Goal: Information Seeking & Learning: Learn about a topic

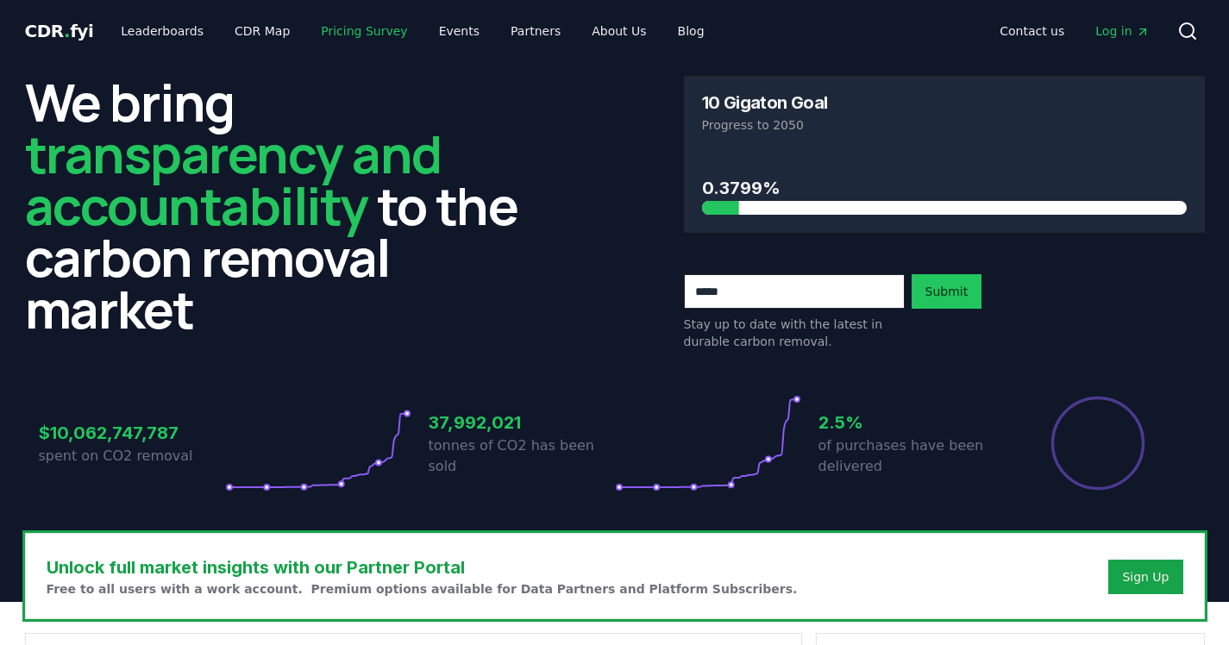
click at [332, 33] on link "Pricing Survey" at bounding box center [364, 31] width 114 height 31
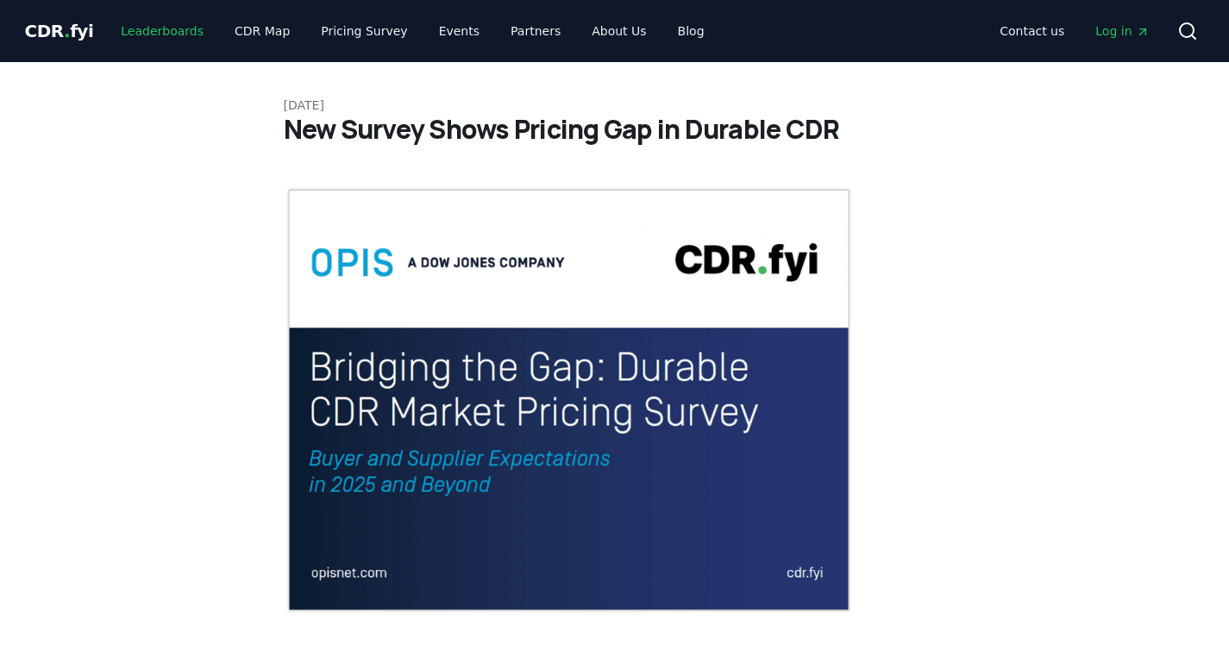
click at [143, 28] on link "Leaderboards" at bounding box center [162, 31] width 110 height 31
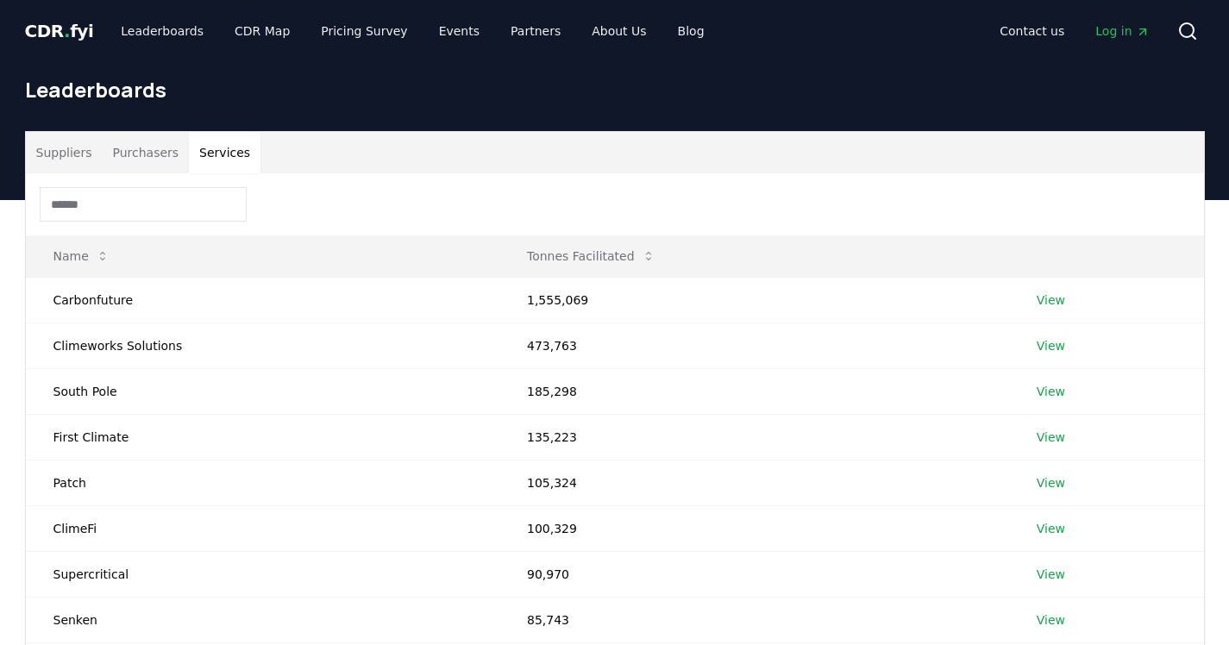
click at [231, 157] on button "Services" at bounding box center [225, 152] width 72 height 41
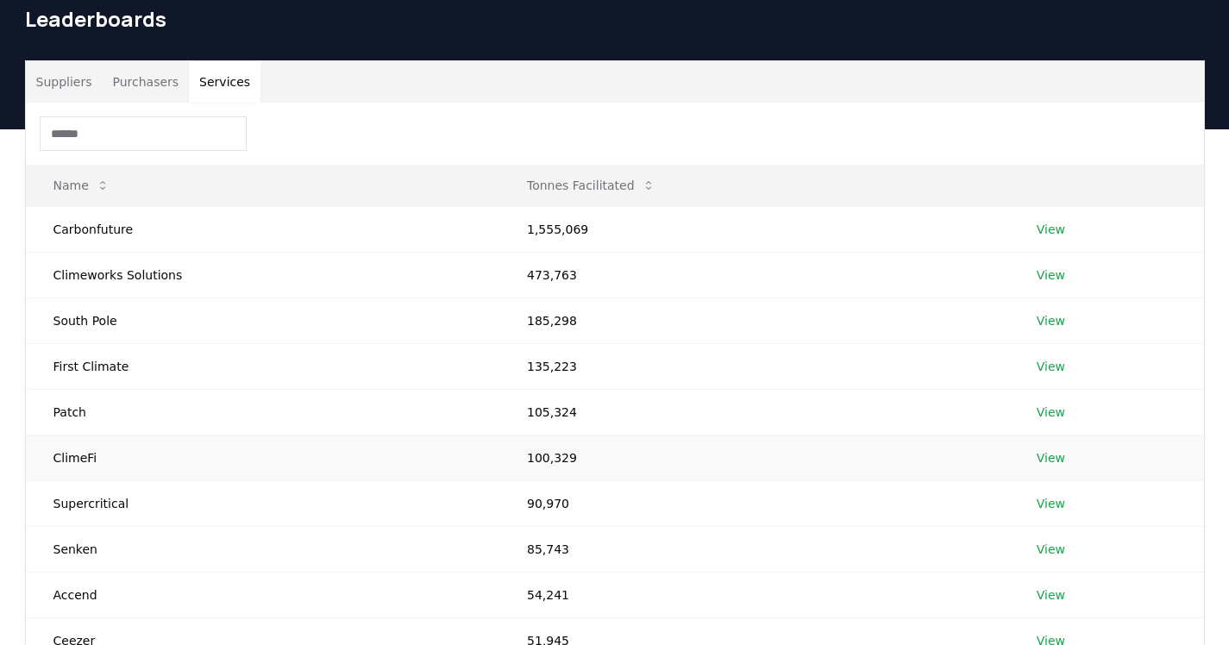
scroll to position [89, 0]
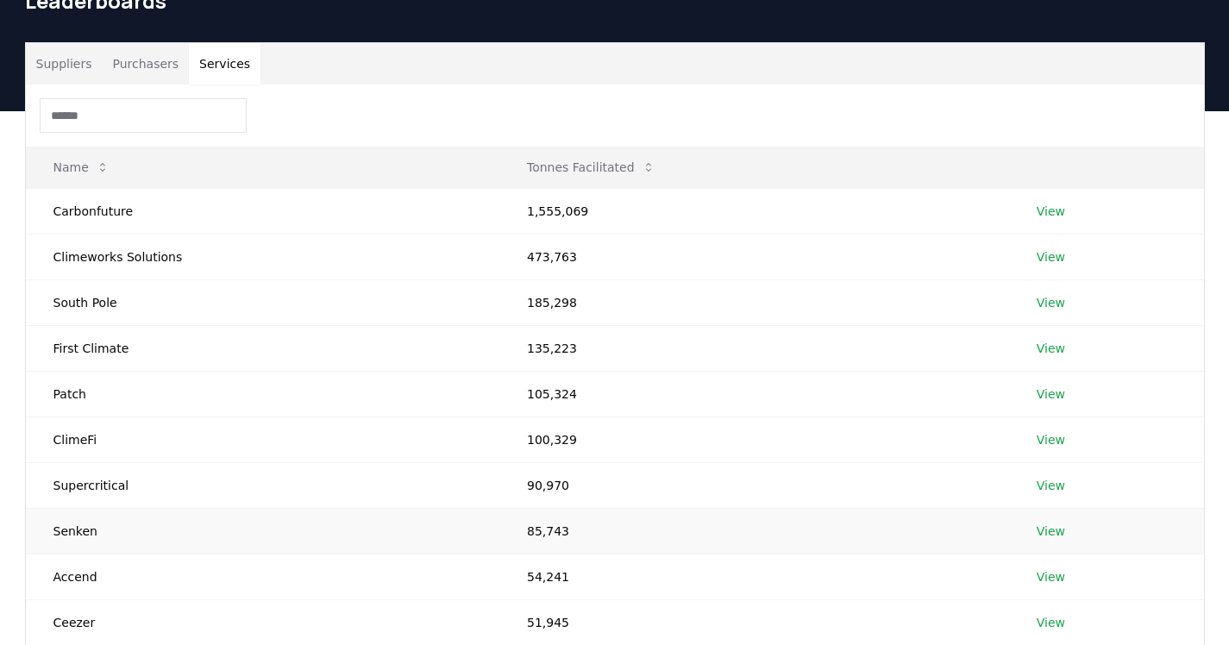
click at [1048, 529] on link "View" at bounding box center [1051, 531] width 28 height 17
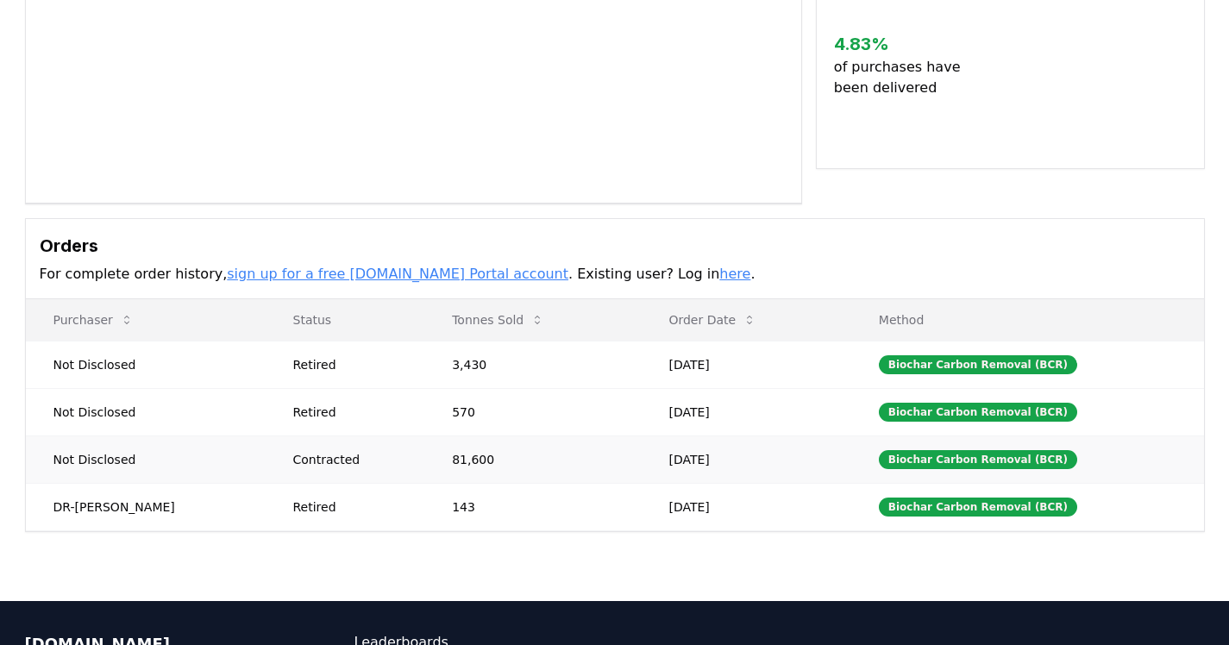
scroll to position [283, 0]
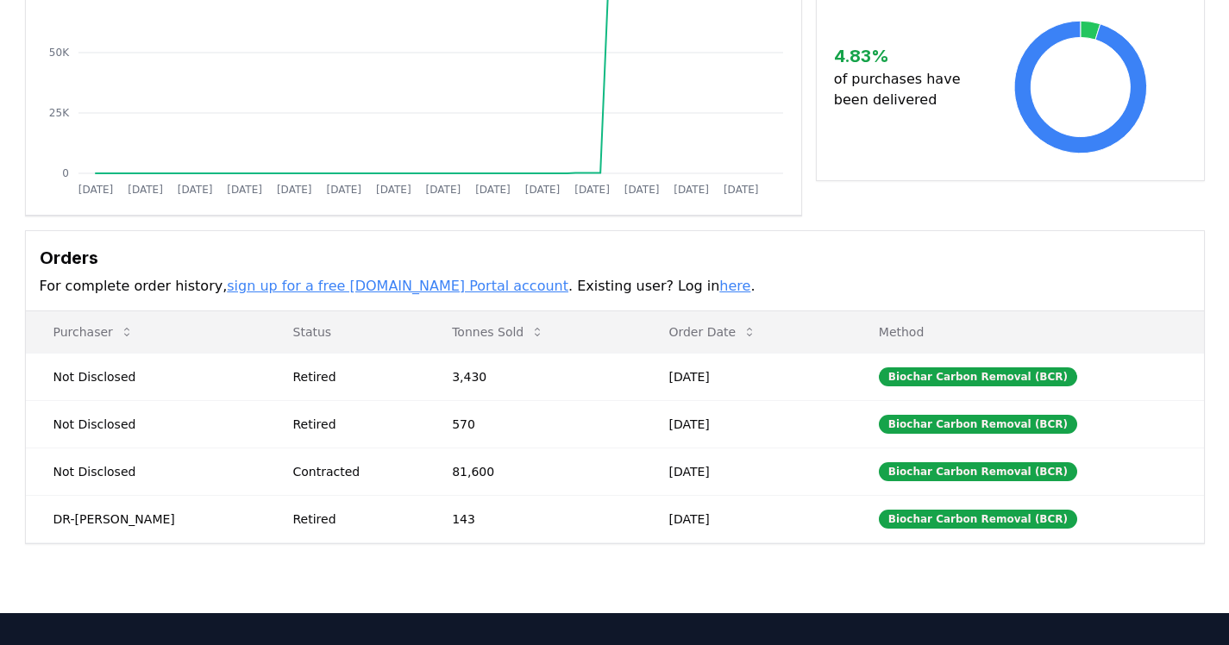
click at [379, 473] on div "Contracted" at bounding box center [352, 471] width 118 height 17
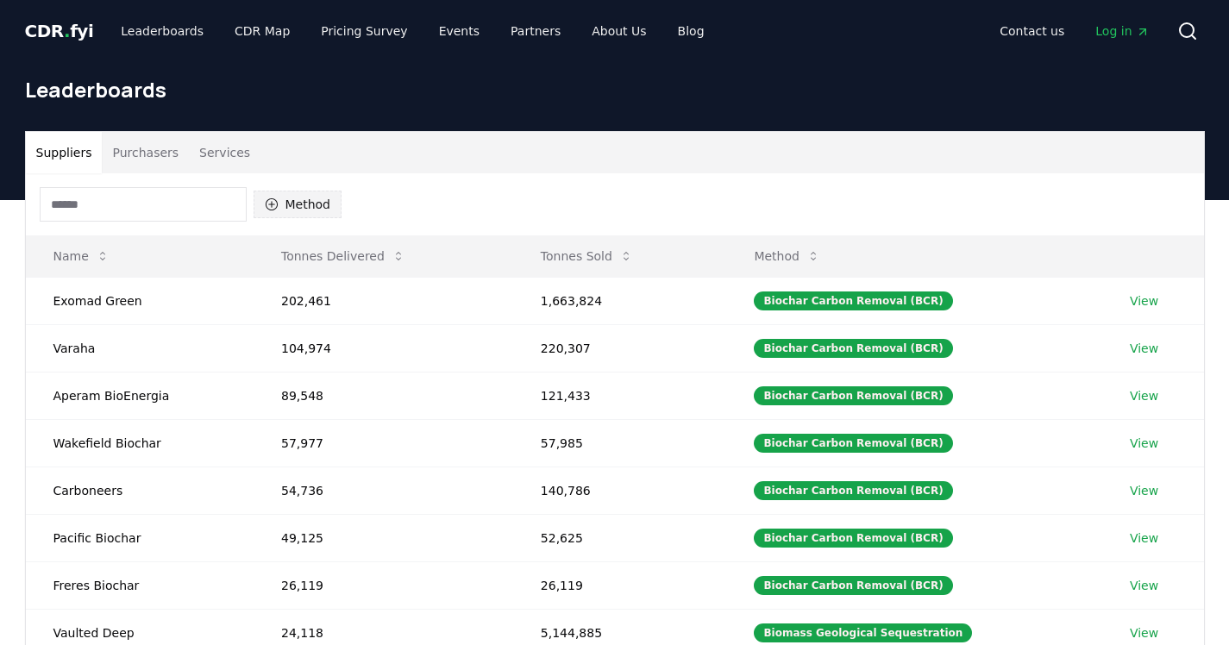
click at [316, 198] on button "Method" at bounding box center [298, 205] width 89 height 28
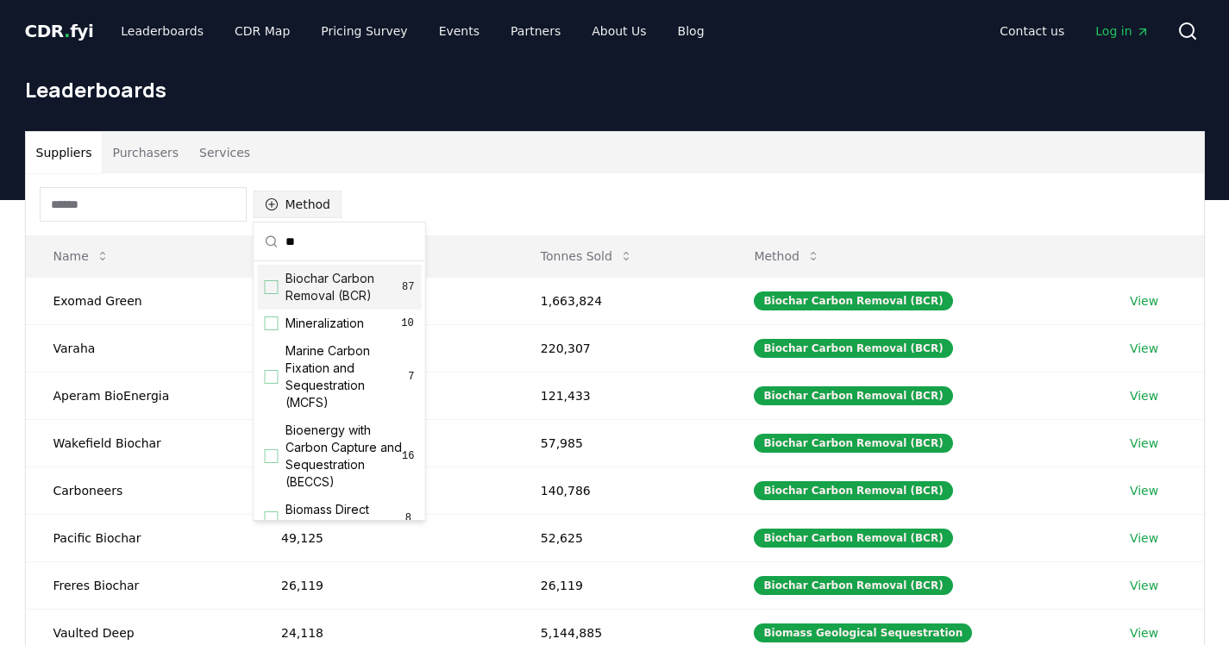
type input "*"
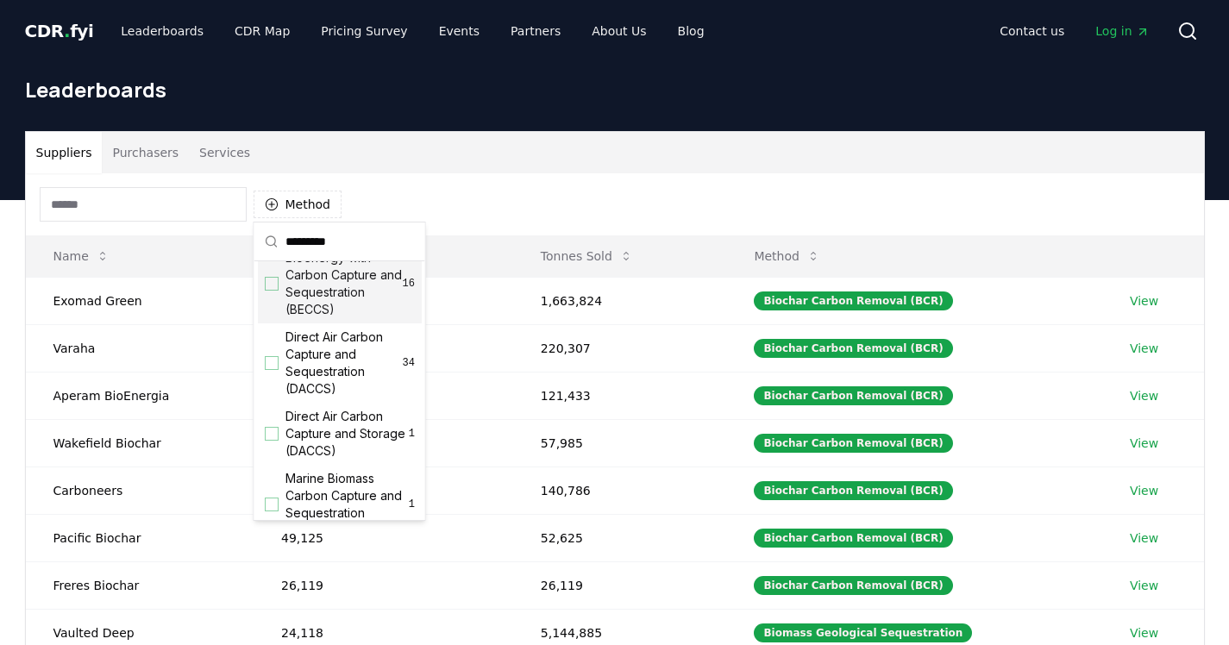
scroll to position [128, 0]
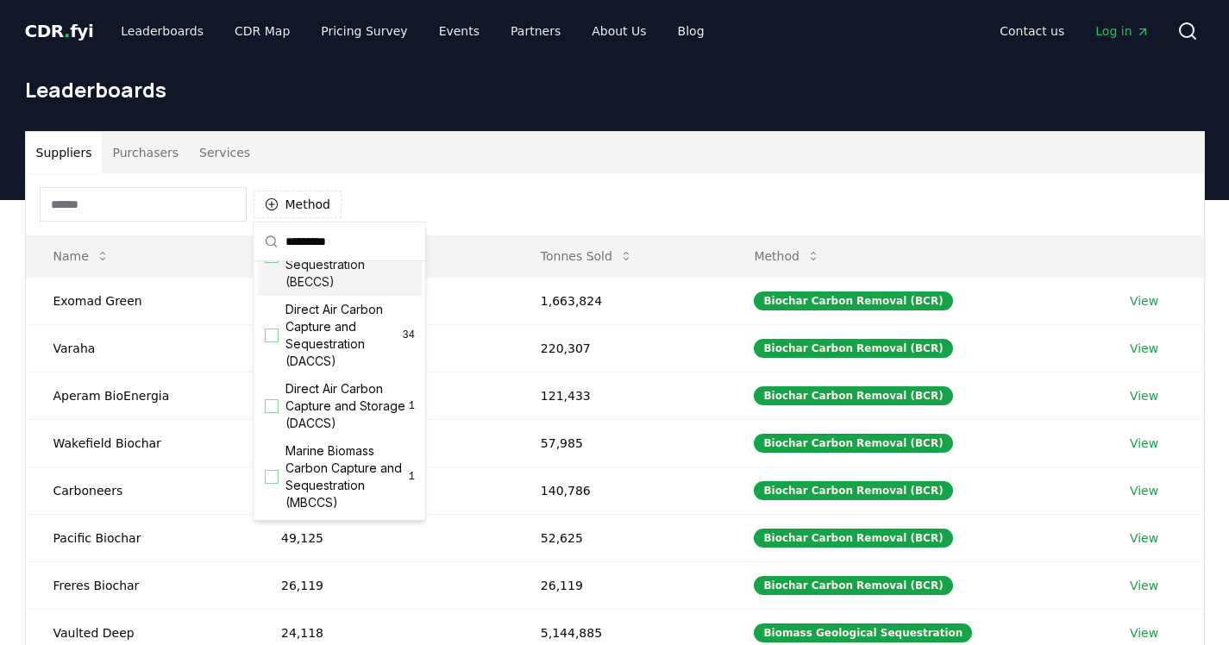
type input "*********"
click at [386, 165] on div "Suppliers Purchasers Services" at bounding box center [615, 152] width 1178 height 41
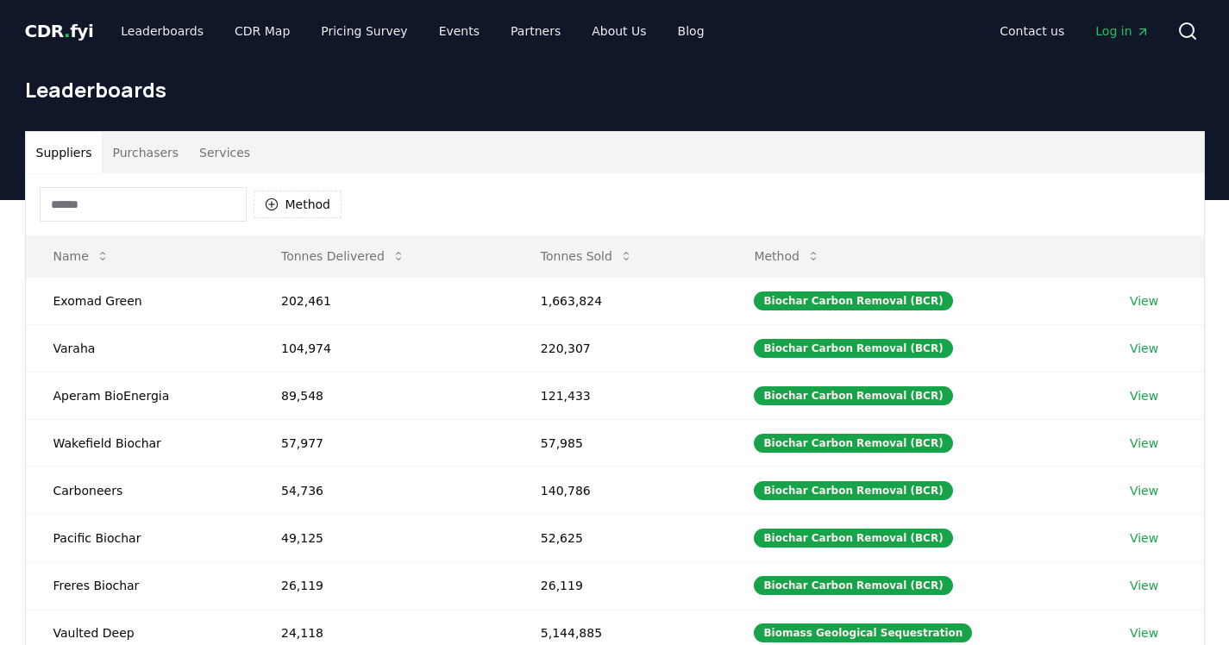
click at [70, 34] on span "CDR . fyi" at bounding box center [59, 31] width 69 height 21
